Goal: Information Seeking & Learning: Compare options

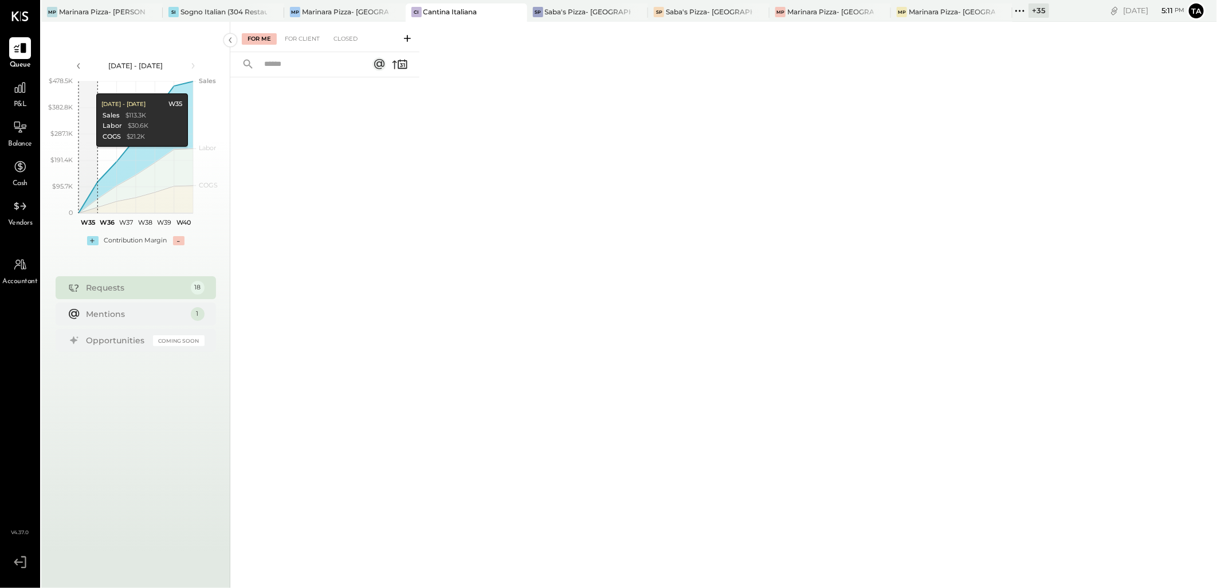
click at [1020, 10] on icon at bounding box center [1019, 11] width 2 height 2
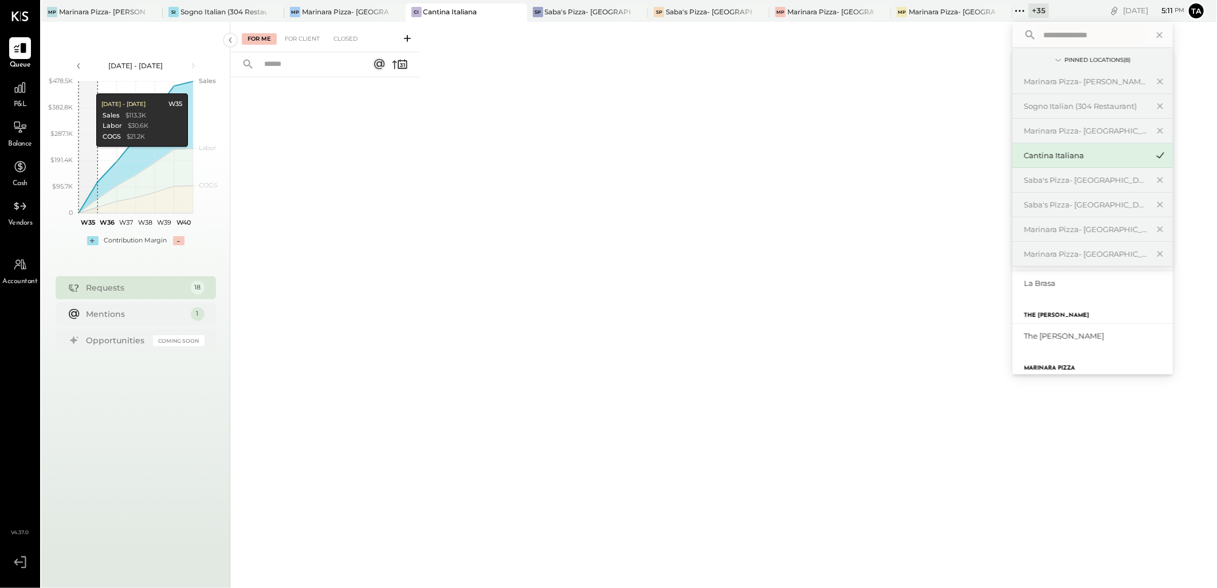
scroll to position [827, 0]
click at [1104, 346] on div "[PERSON_NAME]- [GEOGRAPHIC_DATA]" at bounding box center [1086, 349] width 124 height 11
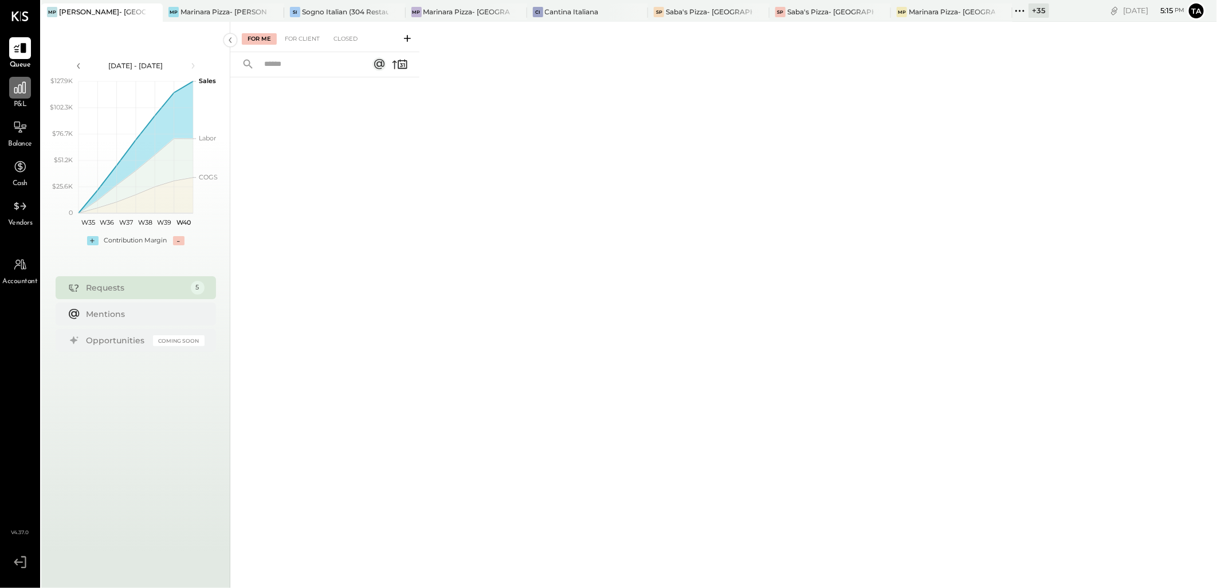
click at [25, 93] on icon at bounding box center [20, 87] width 15 height 15
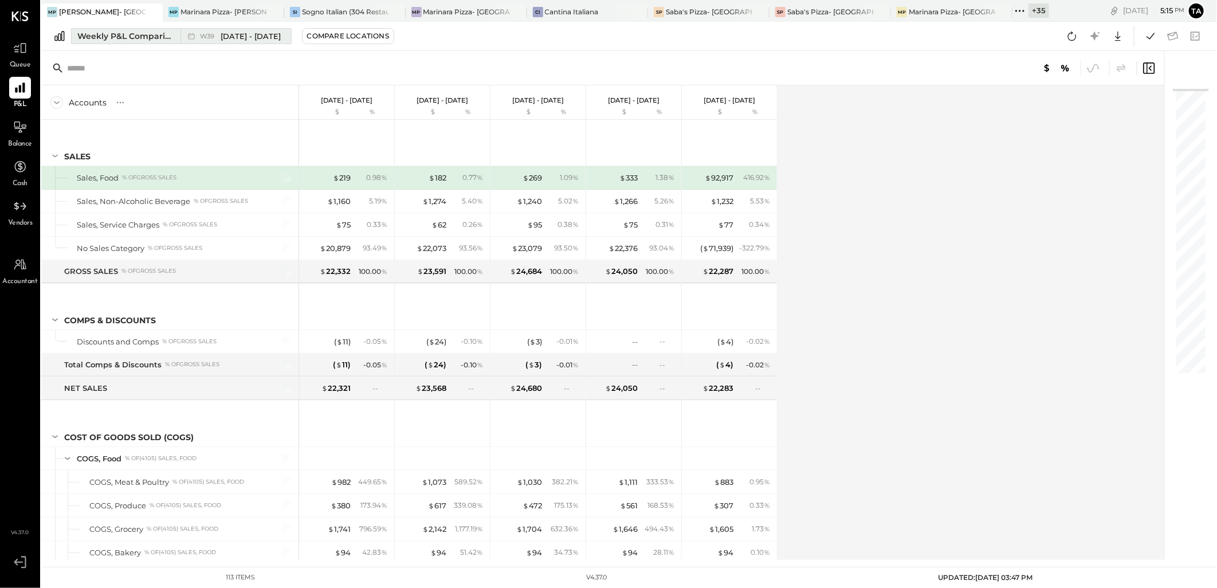
click at [126, 38] on div "Weekly P&L Comparison" at bounding box center [125, 35] width 96 height 11
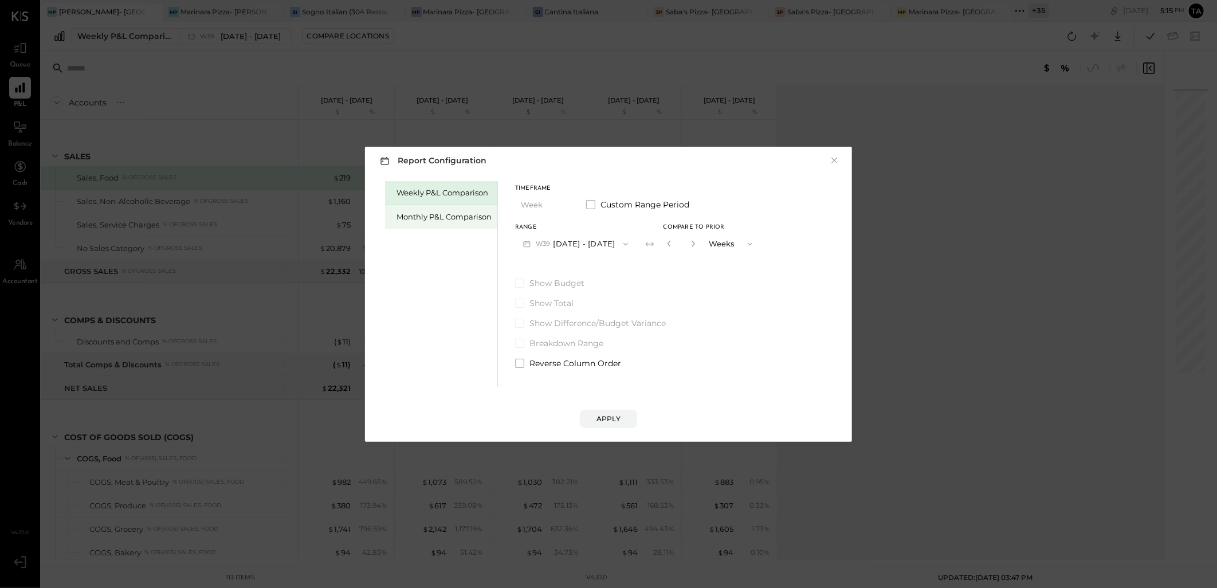
click at [434, 219] on div "Monthly P&L Comparison" at bounding box center [443, 216] width 95 height 11
click at [570, 239] on button "M10 [DATE] - [DATE]" at bounding box center [574, 243] width 119 height 21
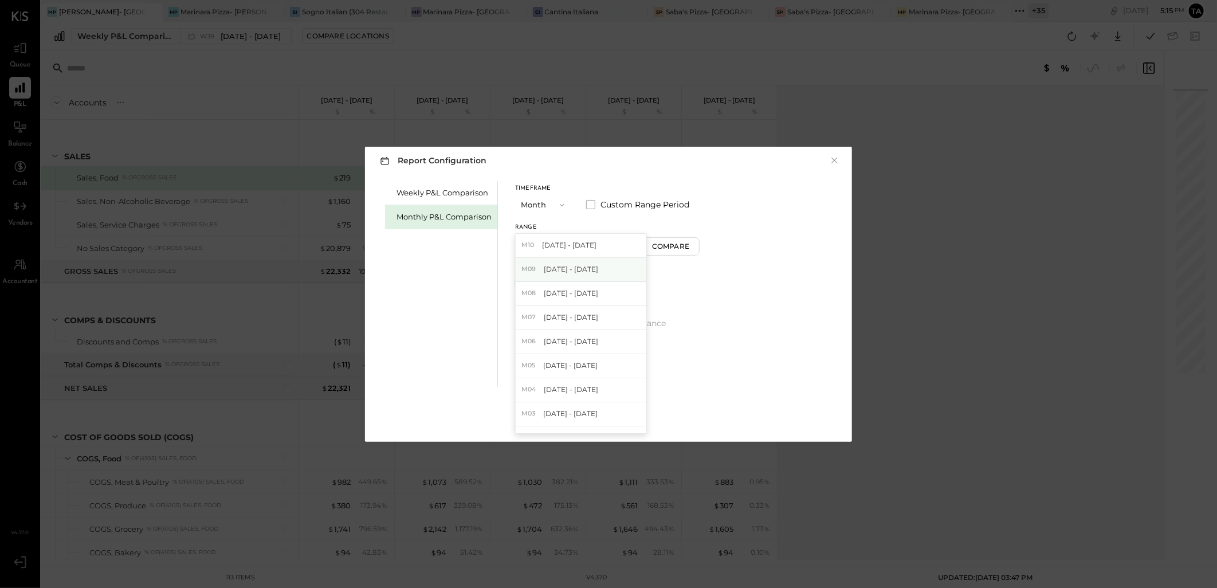
click at [582, 270] on span "[DATE] - [DATE]" at bounding box center [571, 269] width 54 height 10
click at [655, 241] on div "Compare" at bounding box center [672, 246] width 37 height 10
click at [691, 247] on button "button" at bounding box center [693, 243] width 9 height 13
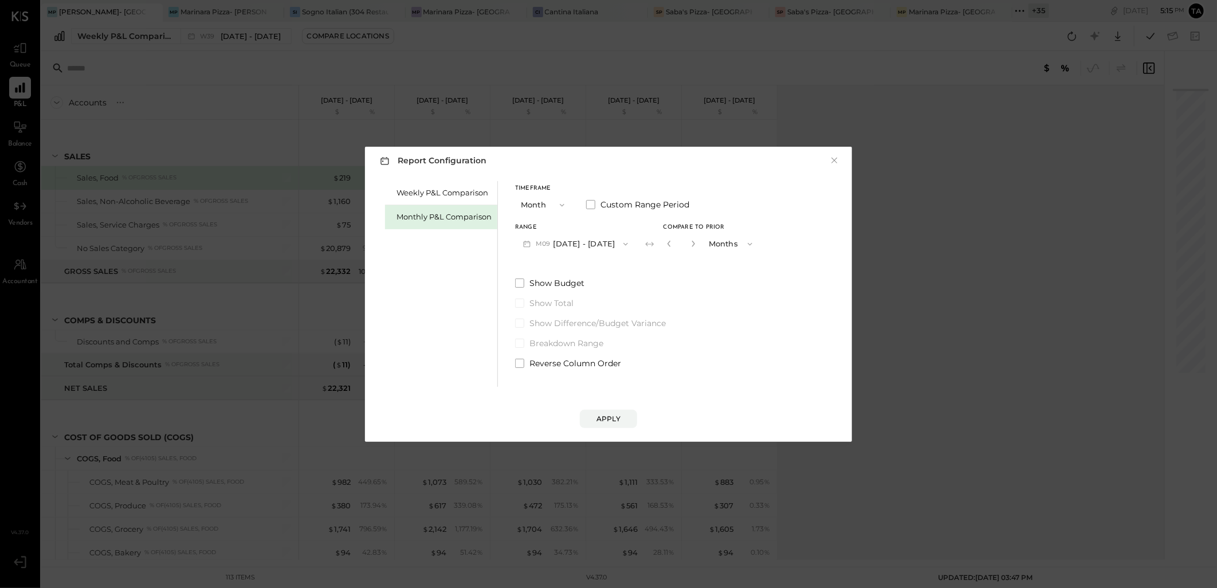
click at [691, 247] on button "button" at bounding box center [693, 243] width 9 height 13
type input "*"
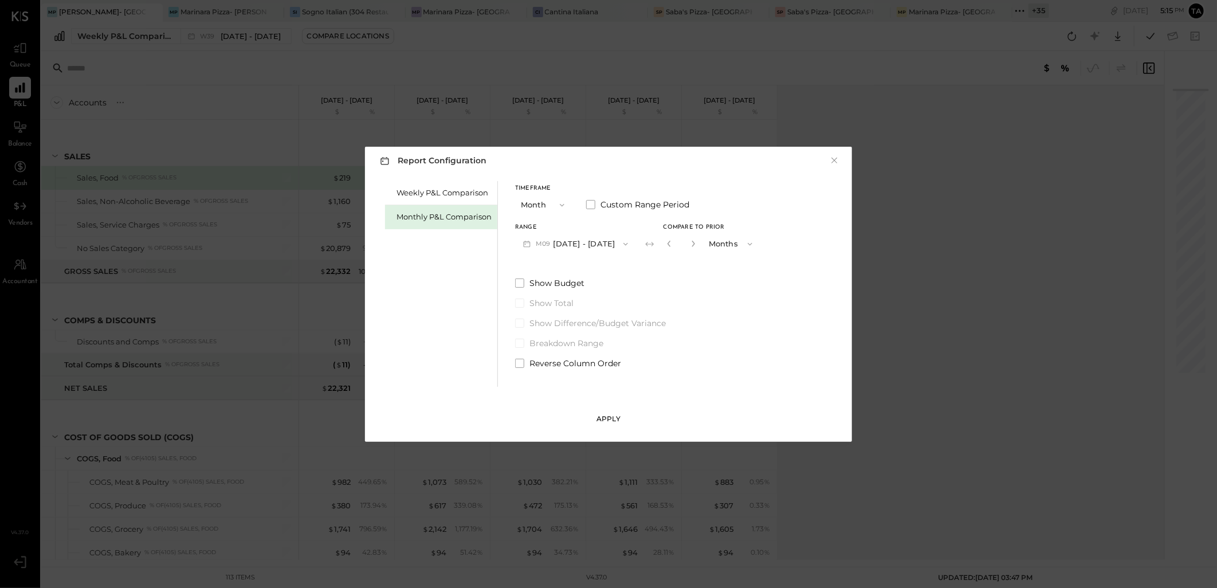
click at [614, 416] on div "Apply" at bounding box center [608, 419] width 24 height 10
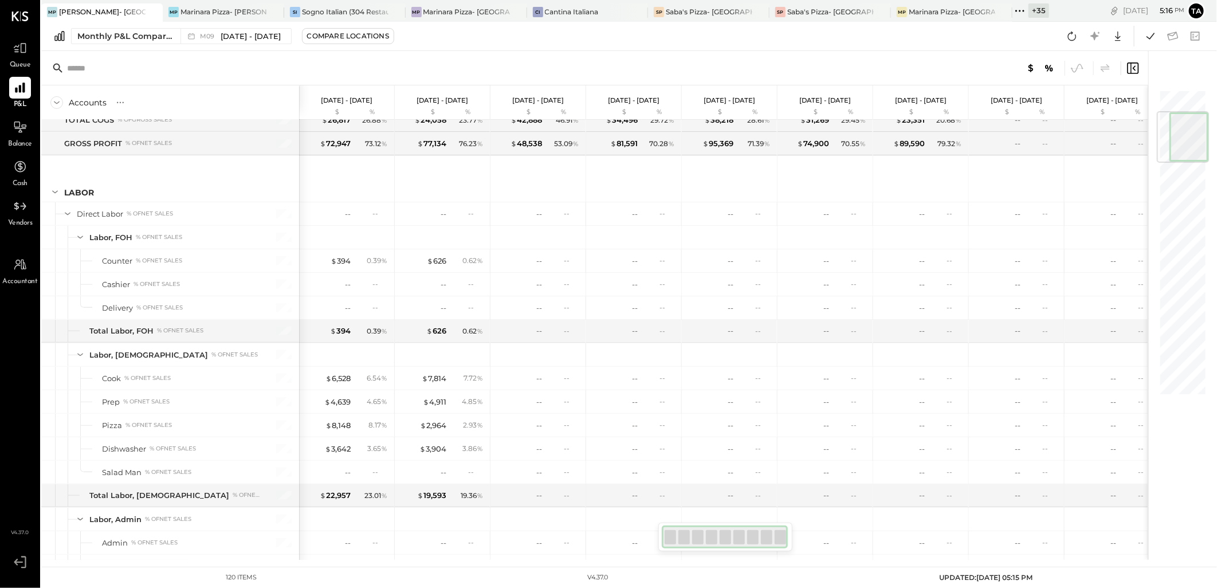
scroll to position [191, 0]
